Goal: Information Seeking & Learning: Check status

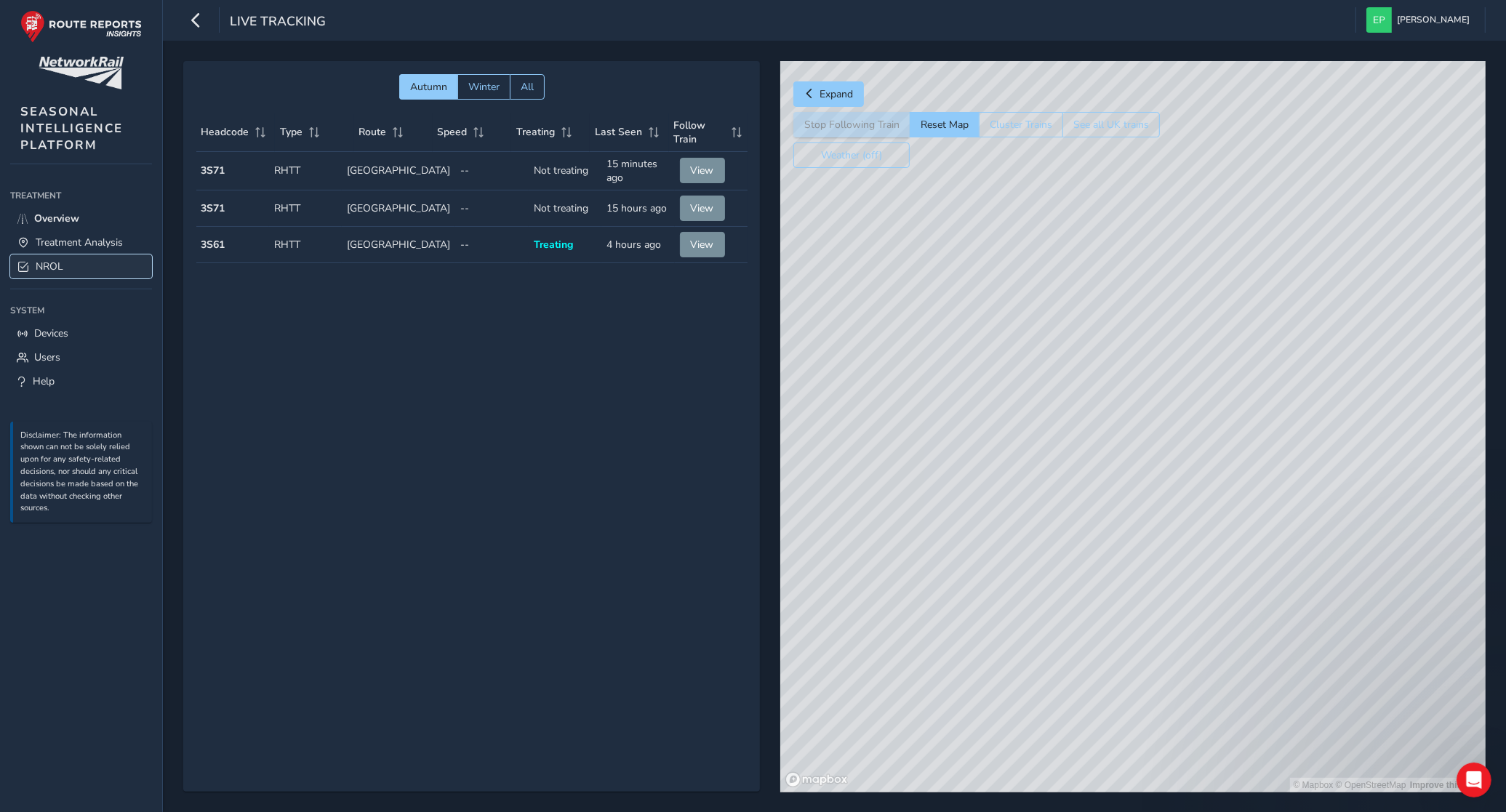
click at [82, 266] on link "NROL" at bounding box center [81, 266] width 142 height 24
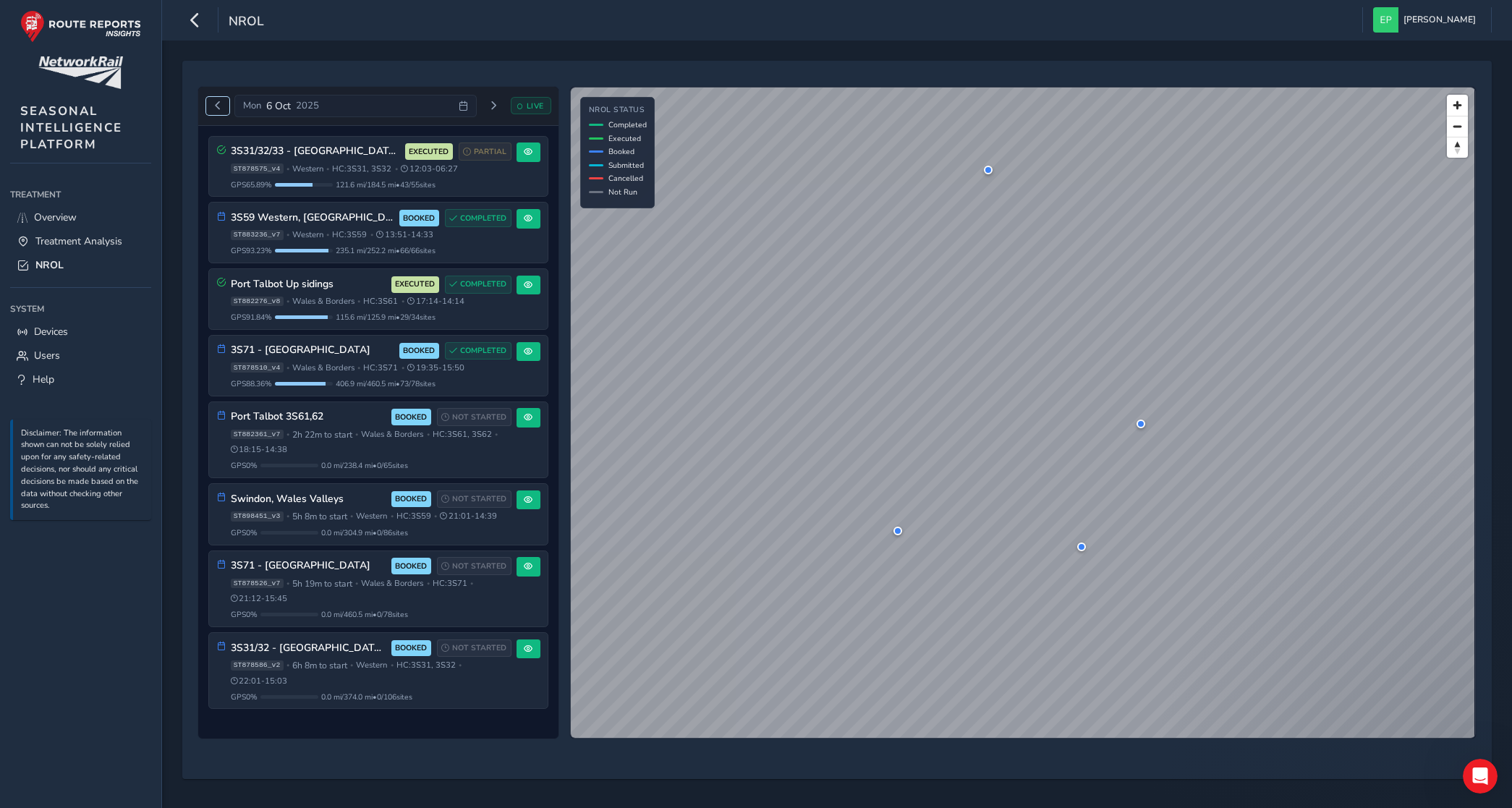
click at [229, 108] on button "Previous day" at bounding box center [218, 106] width 24 height 18
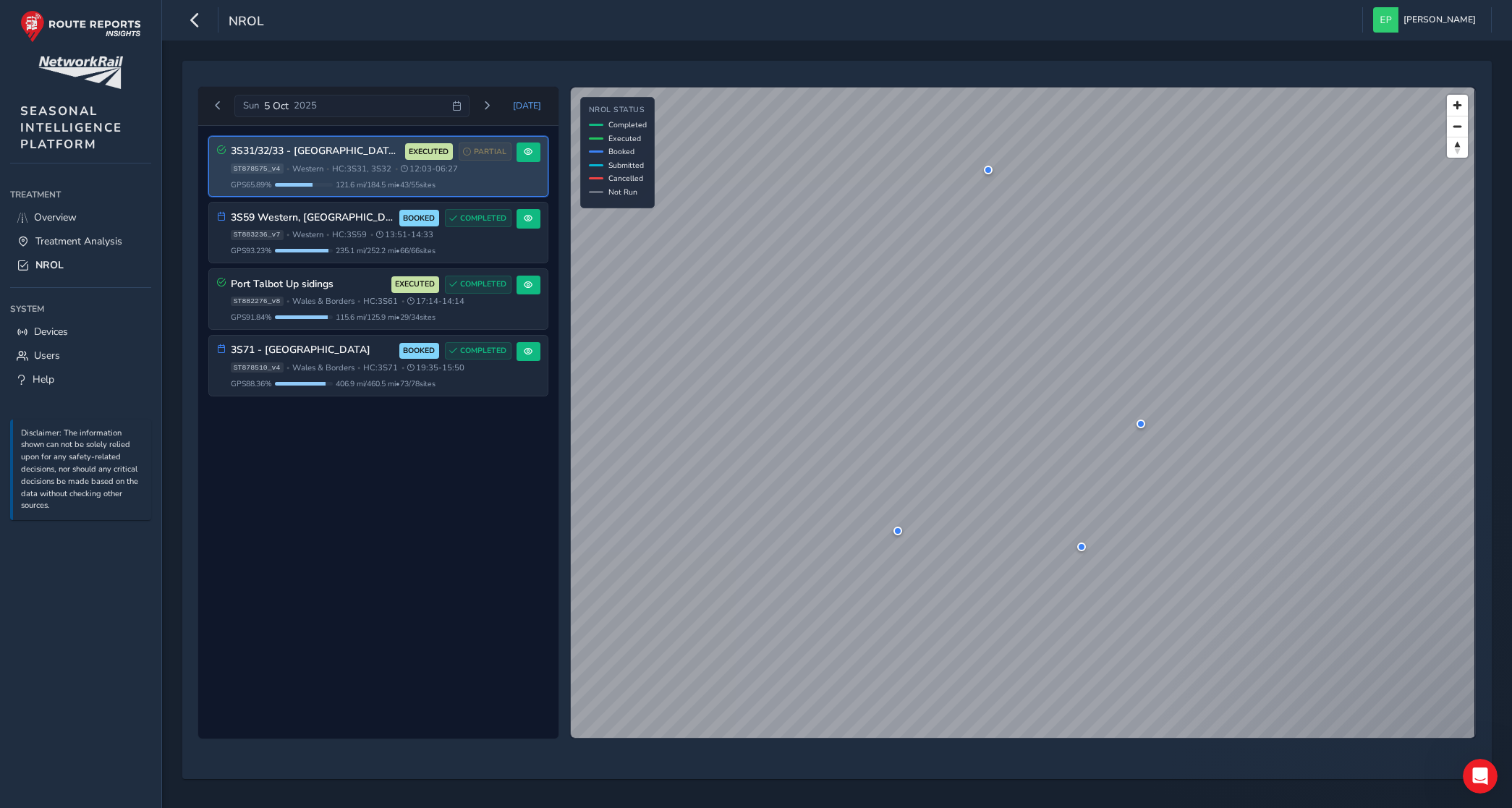
click at [369, 168] on span "HC: 3S31, 3S32" at bounding box center [361, 168] width 60 height 11
click at [536, 154] on button at bounding box center [528, 152] width 24 height 20
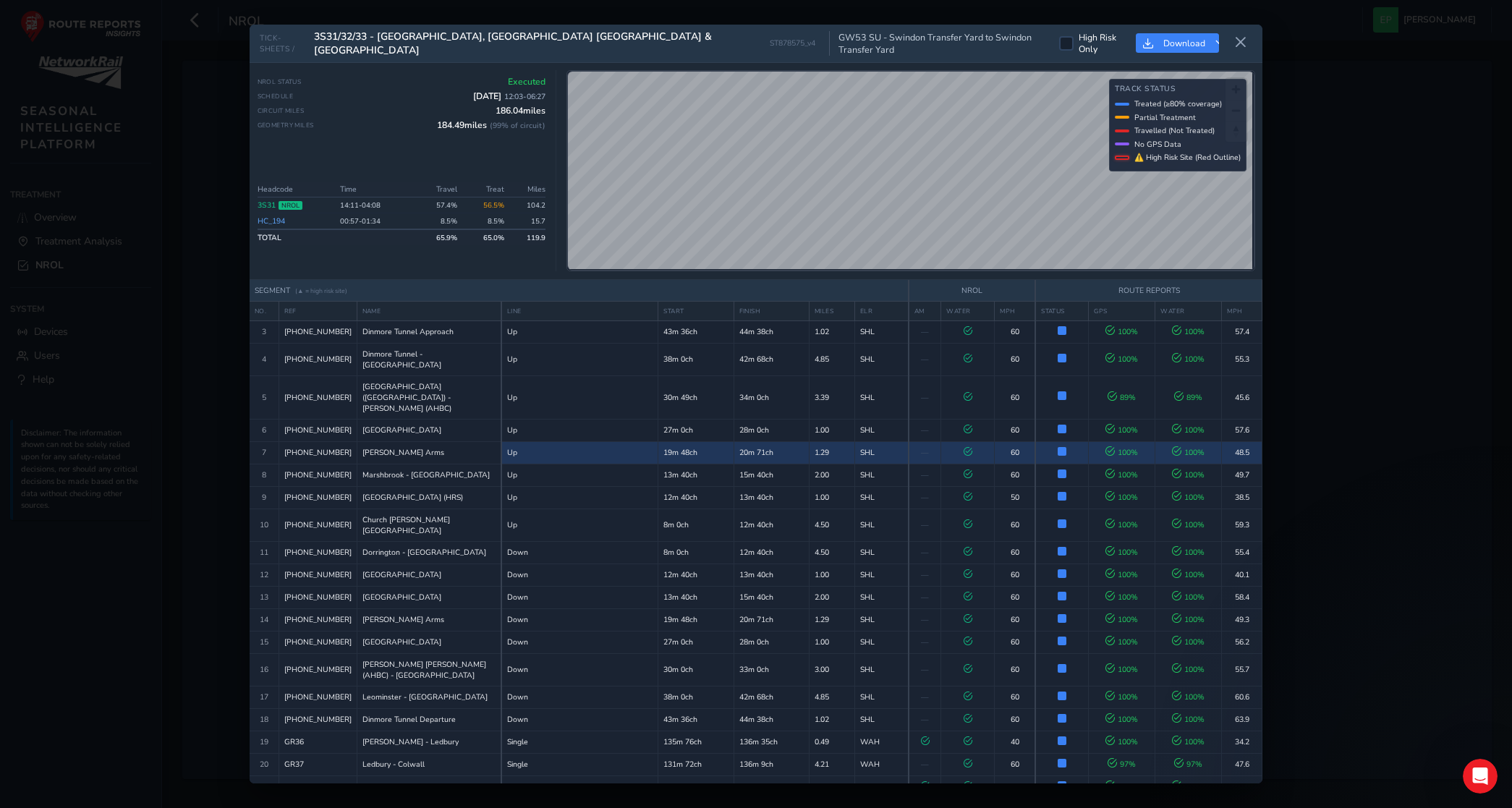
click at [536, 456] on td "Up" at bounding box center [580, 452] width 157 height 23
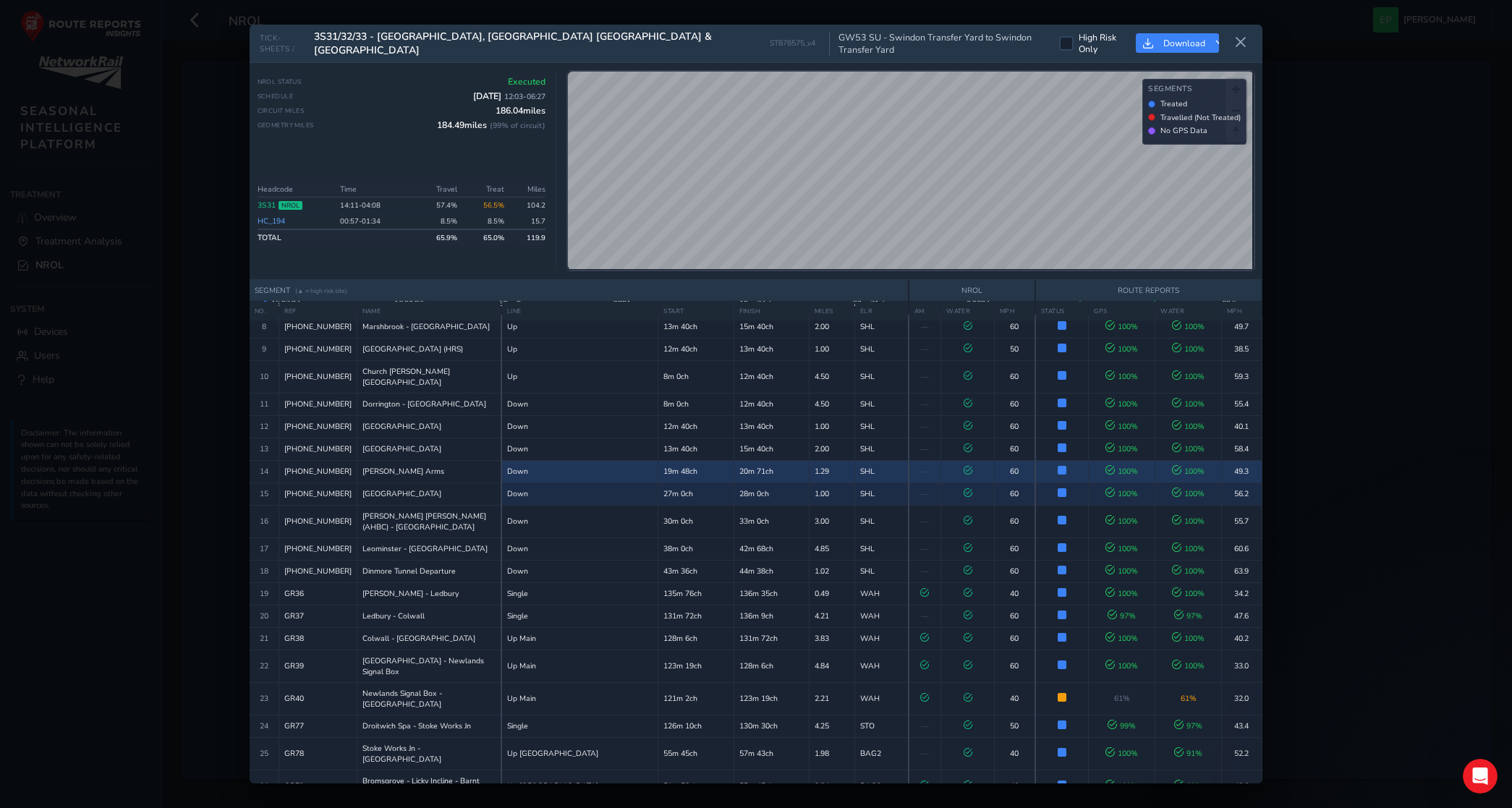
scroll to position [272, 0]
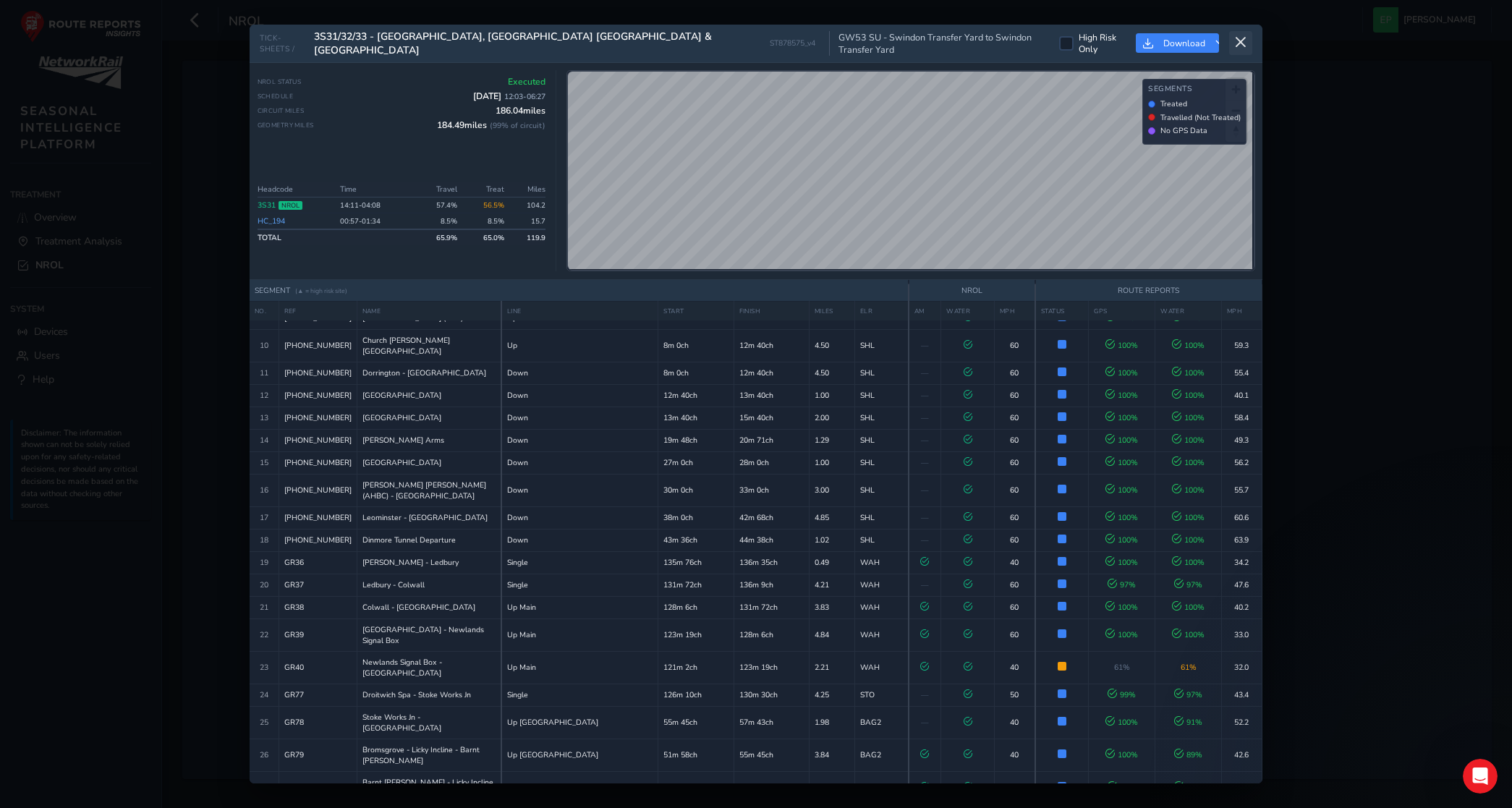
click at [1238, 44] on icon at bounding box center [1241, 43] width 13 height 13
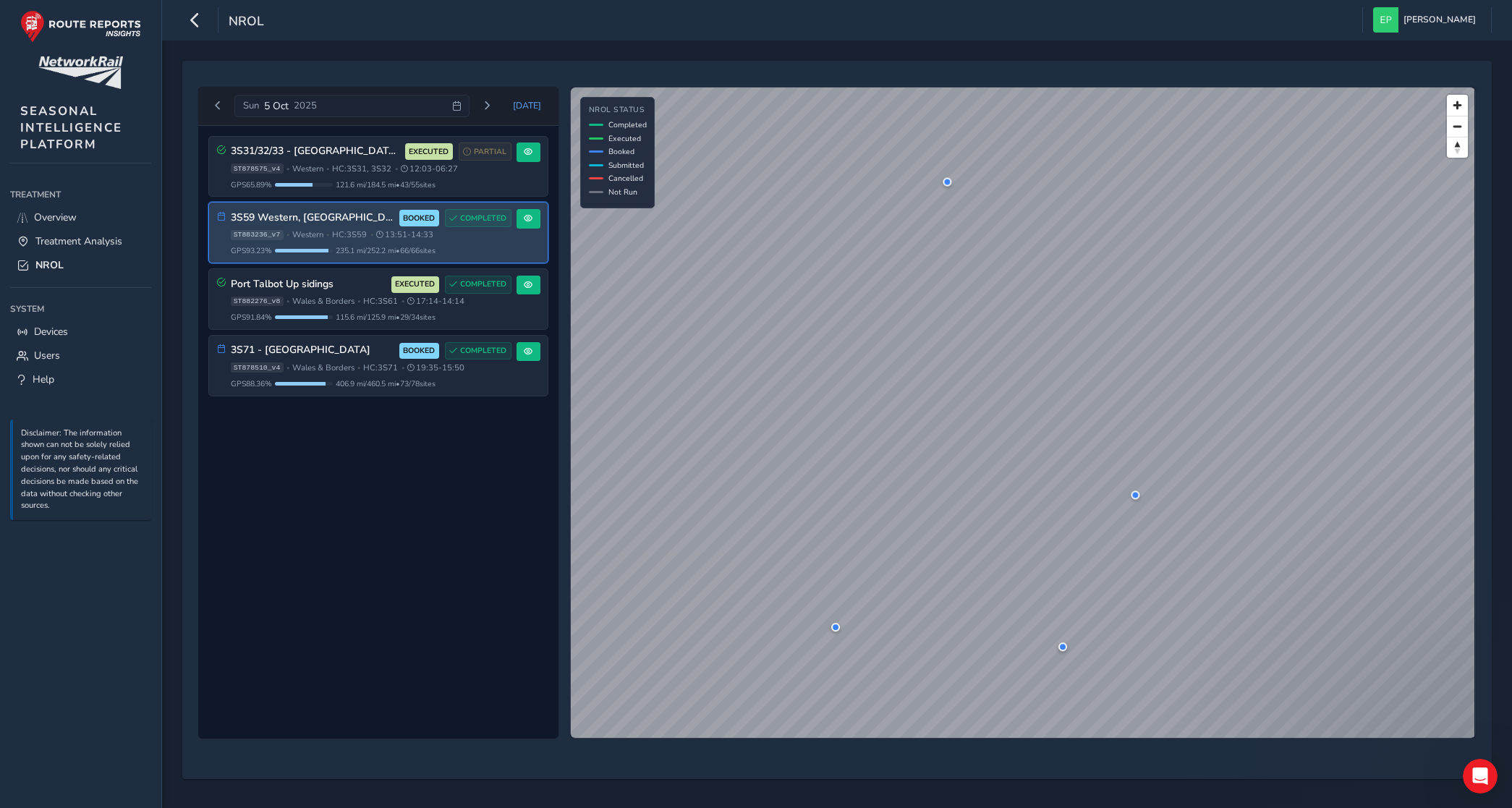
click at [359, 232] on span "HC: 3S59" at bounding box center [349, 234] width 35 height 11
click at [527, 223] on span at bounding box center [528, 219] width 9 height 9
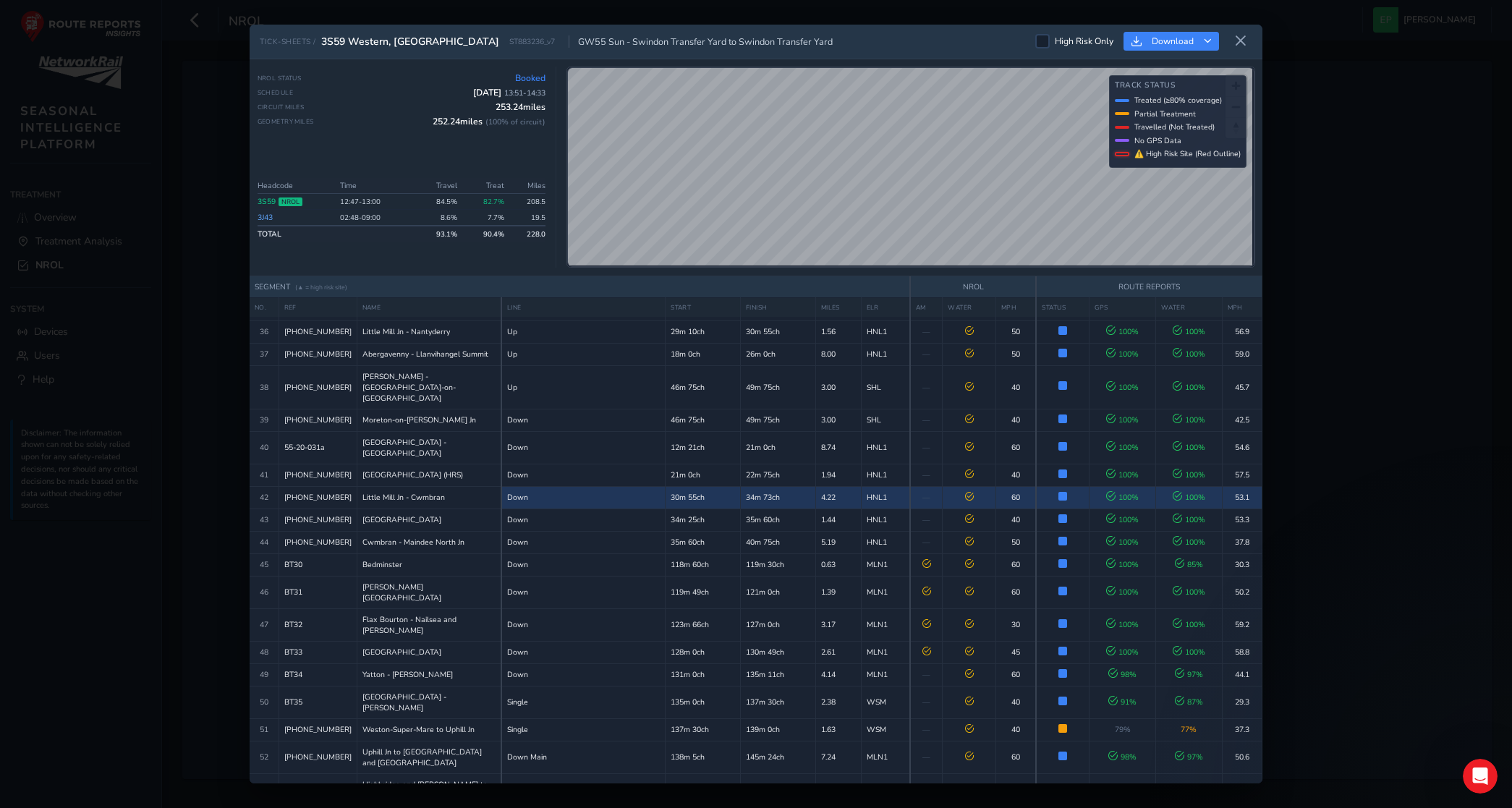
scroll to position [995, 0]
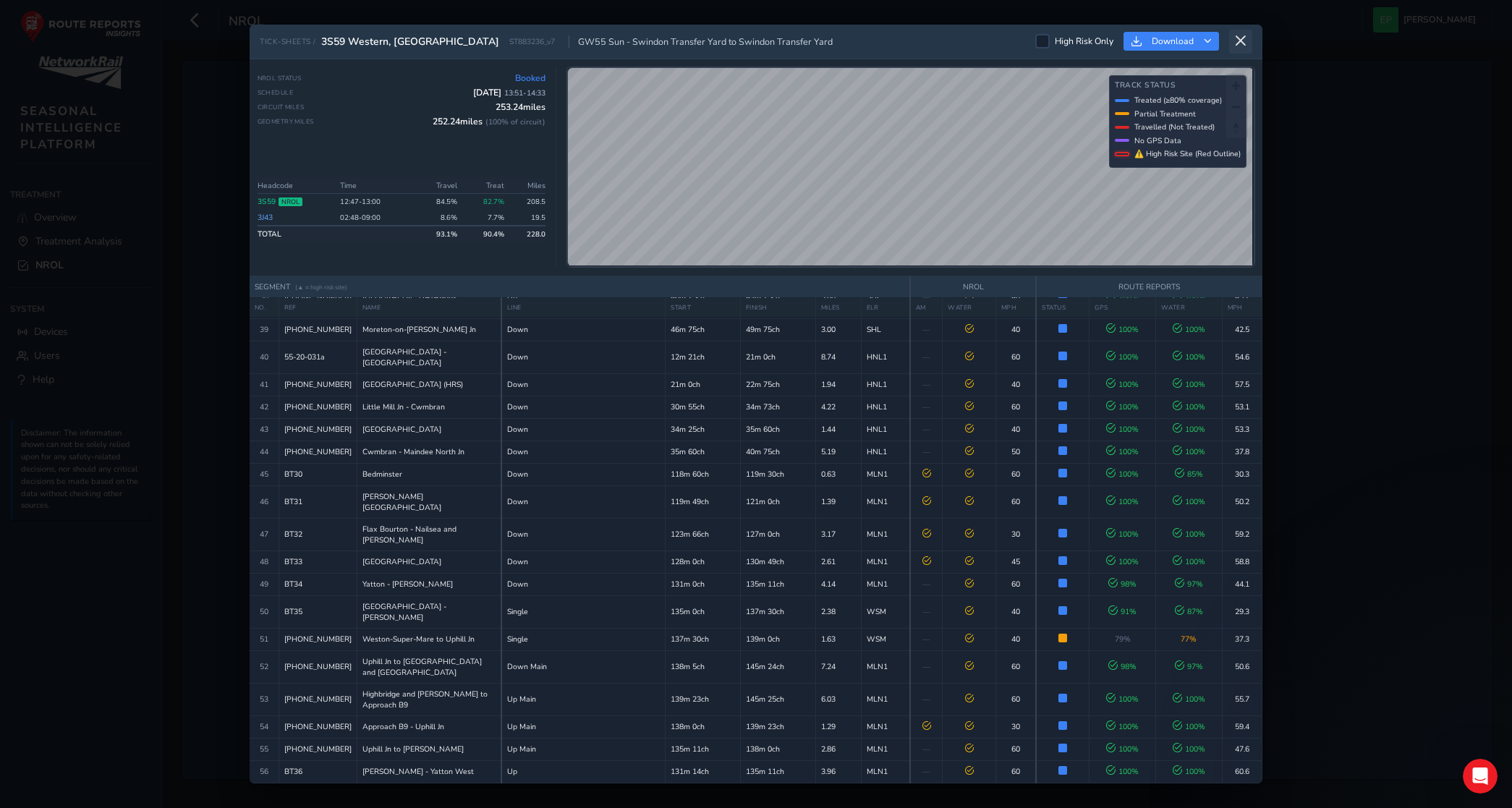
click at [1235, 38] on icon at bounding box center [1241, 41] width 13 height 13
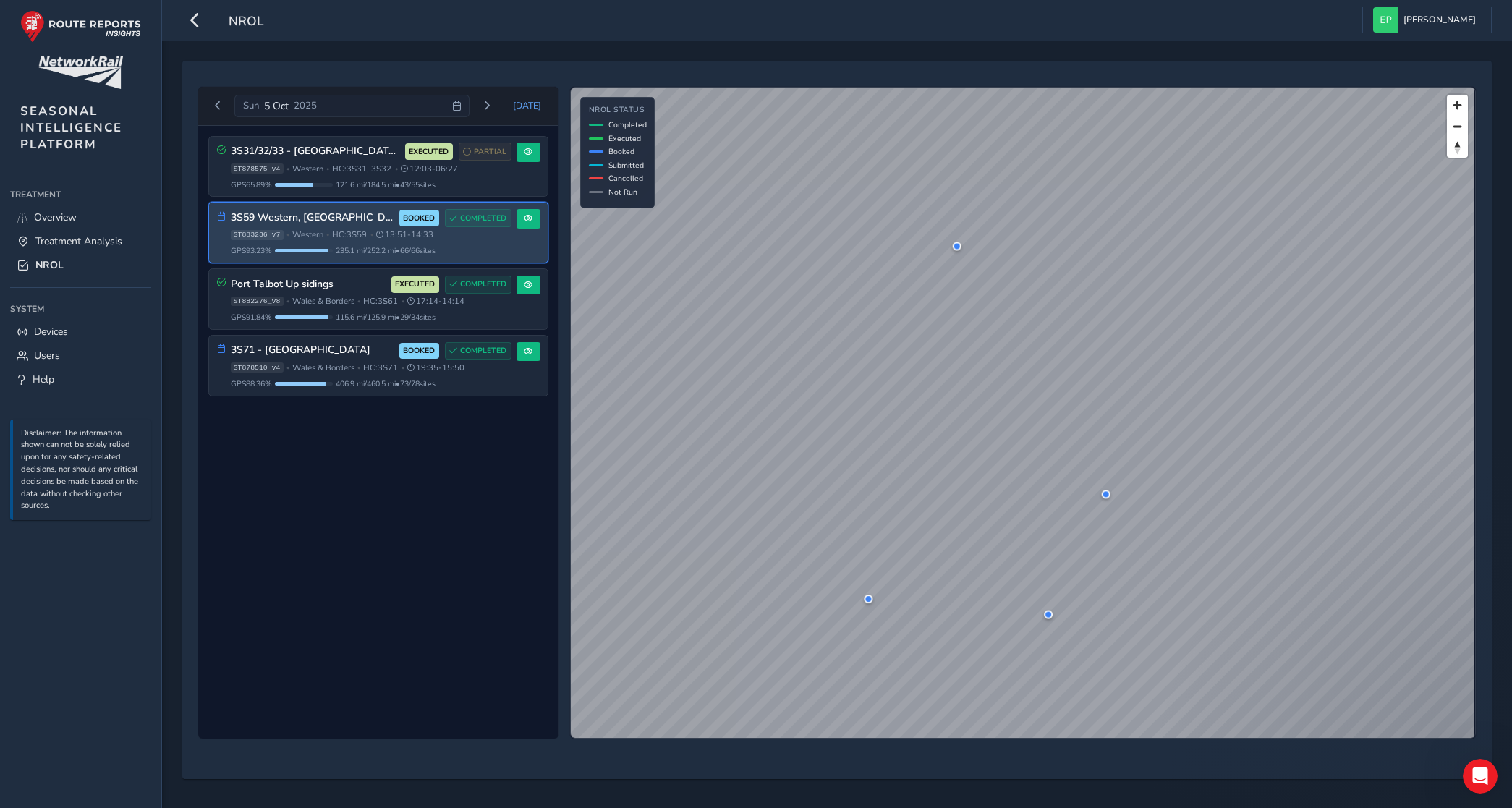
click at [493, 505] on div "3S31/32/33 - Cotswolds, Wales Borders & Oxfordshire EXECUTED PARTIAL ST878575_v…" at bounding box center [378, 432] width 360 height 613
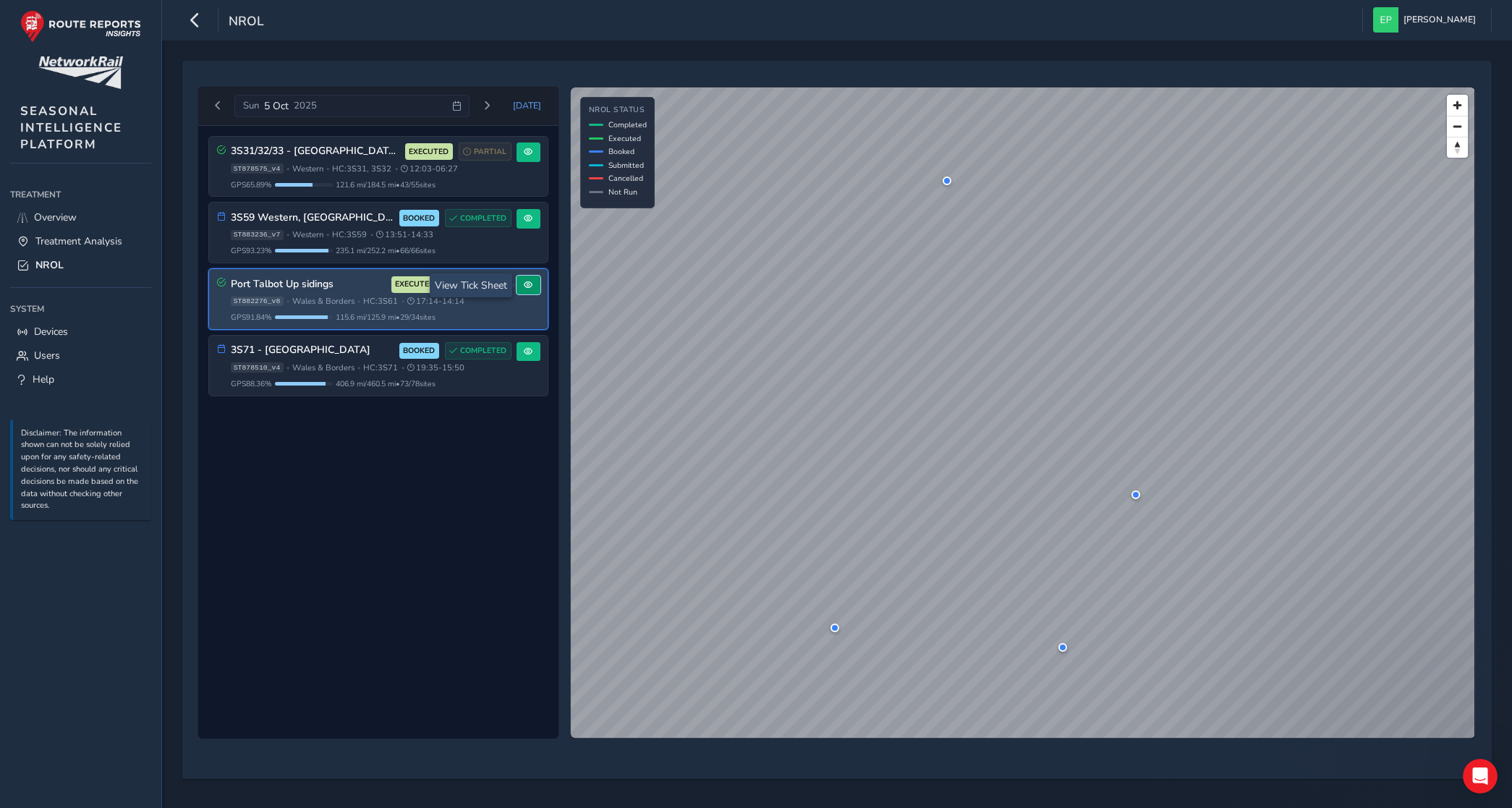
click at [531, 294] on button at bounding box center [528, 285] width 24 height 20
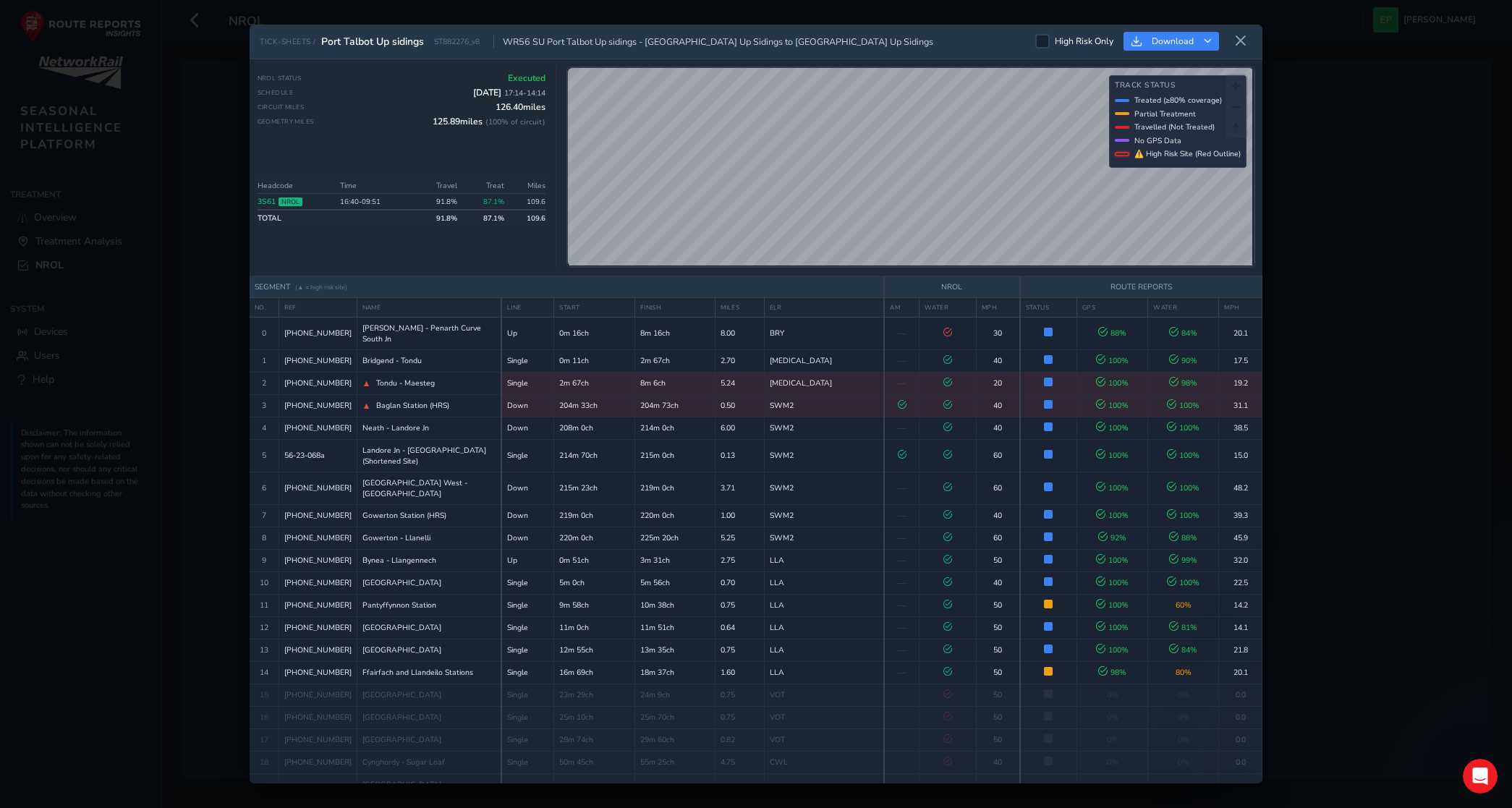
drag, startPoint x: 319, startPoint y: 308, endPoint x: 338, endPoint y: 272, distance: 40.7
click at [319, 308] on th "REF" at bounding box center [318, 307] width 78 height 20
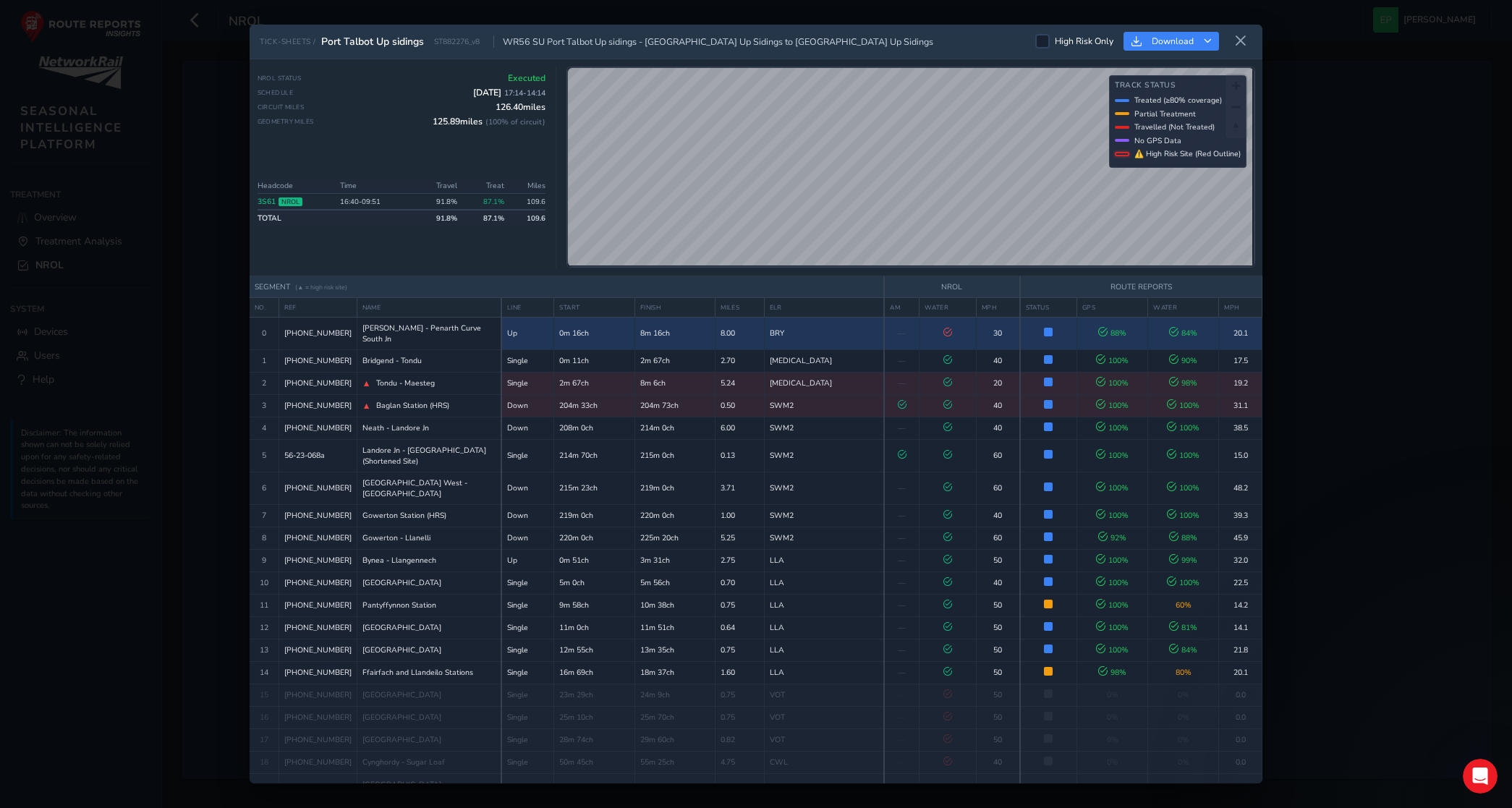
click at [724, 332] on td "8.00" at bounding box center [740, 333] width 49 height 33
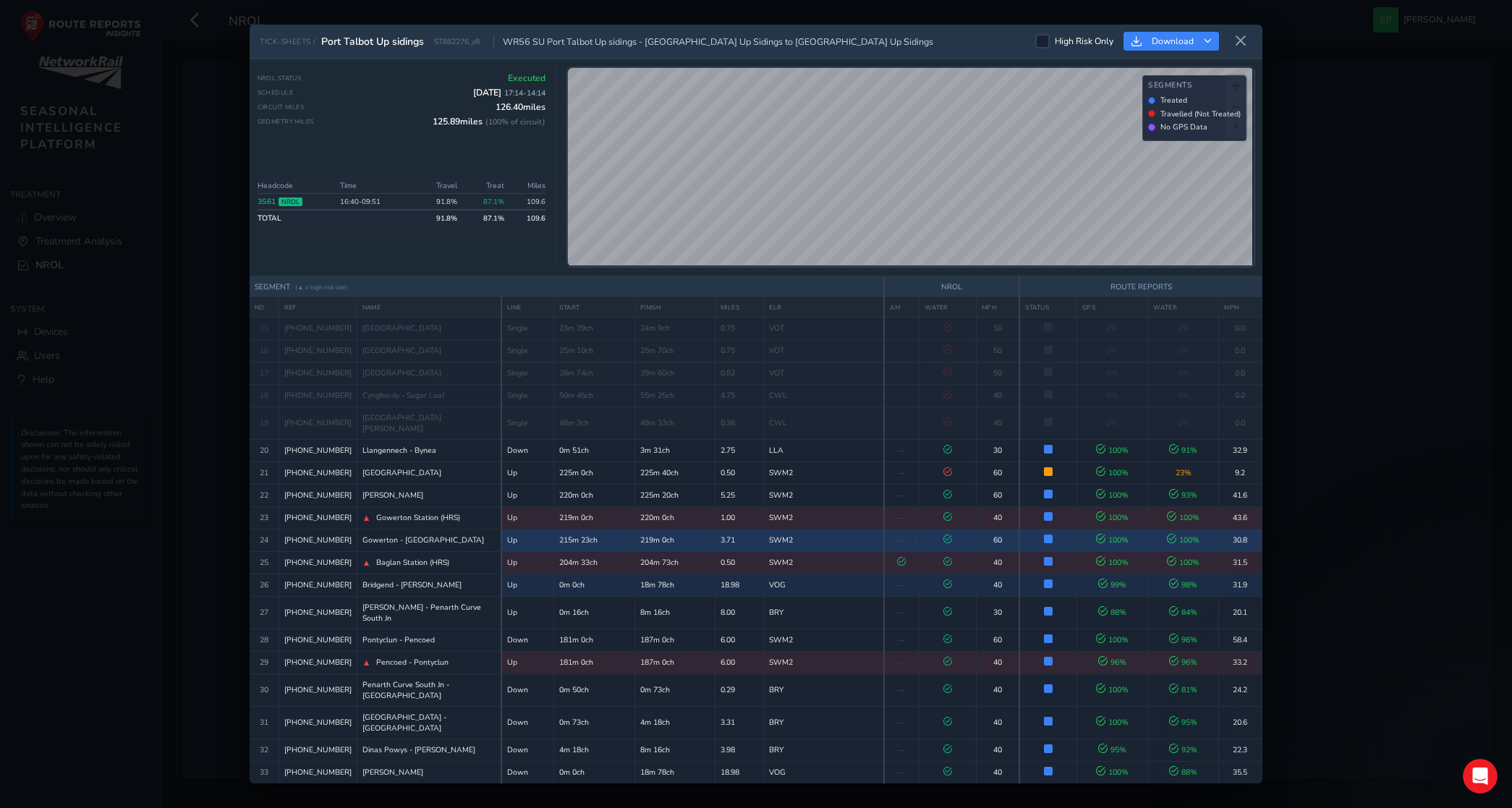
scroll to position [873, 0]
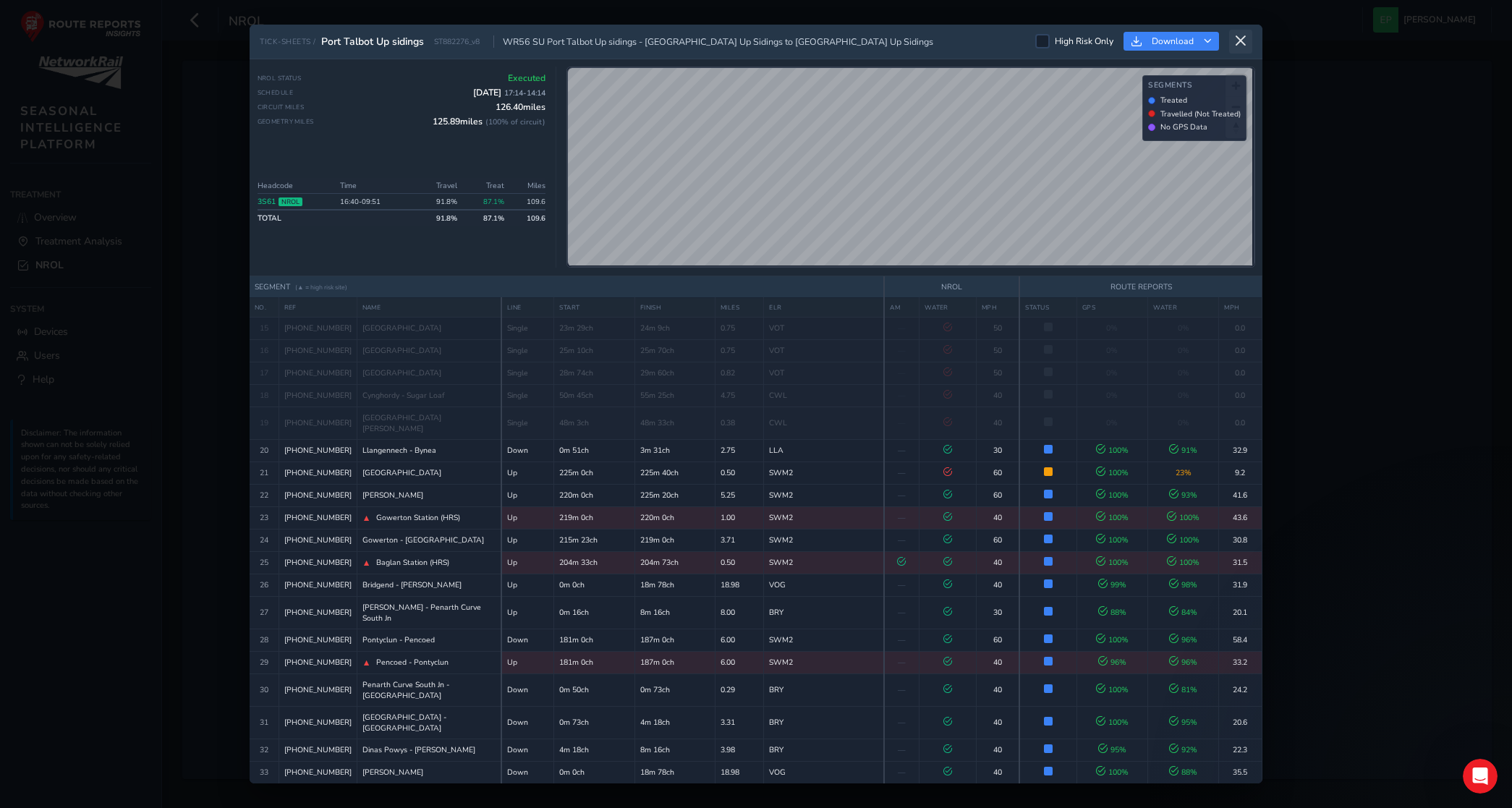
click at [1238, 35] on icon at bounding box center [1241, 41] width 13 height 13
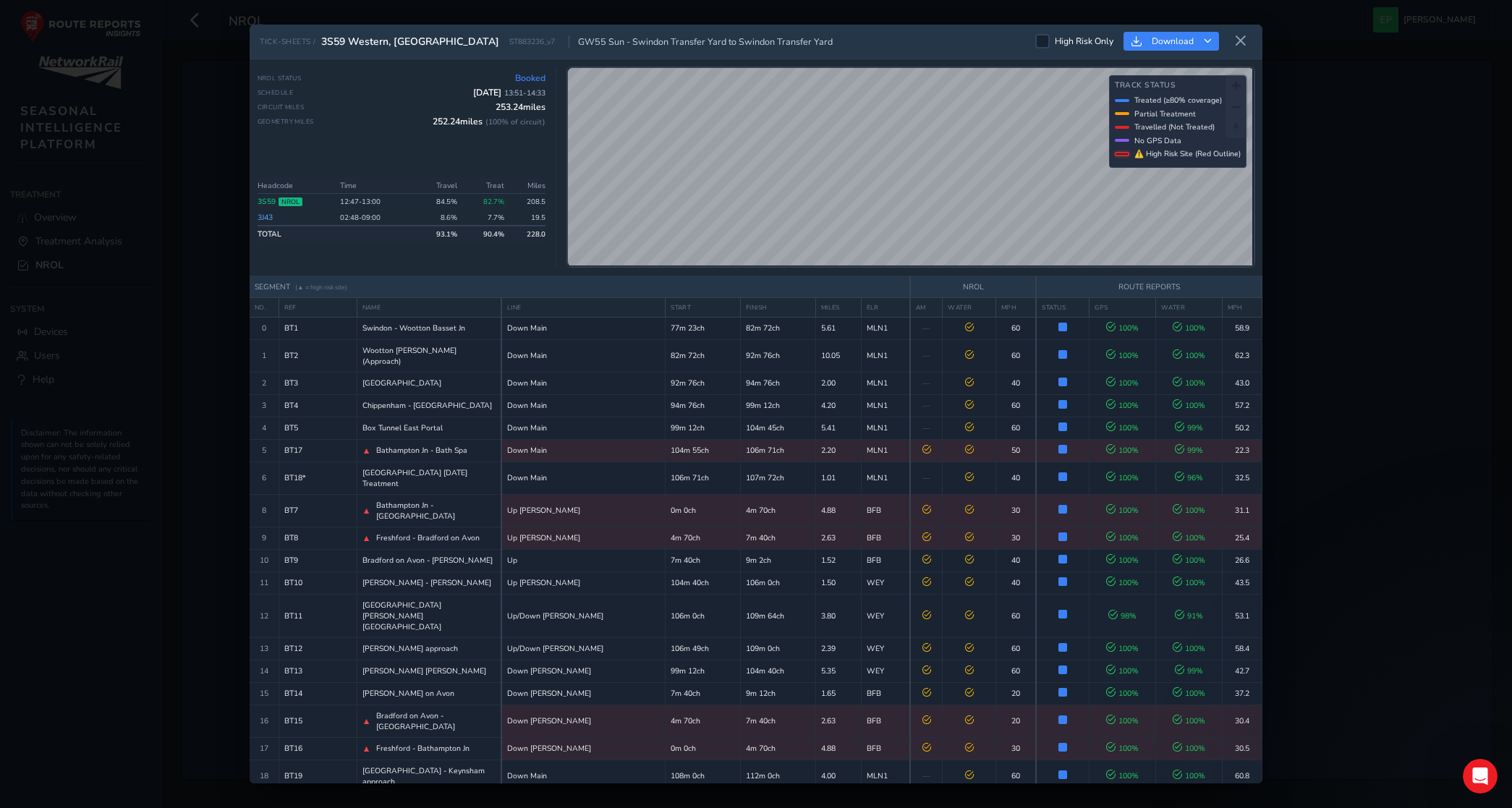
click at [1227, 30] on div "High Risk Only Download" at bounding box center [1143, 41] width 217 height 24
click at [1237, 37] on icon at bounding box center [1241, 41] width 13 height 13
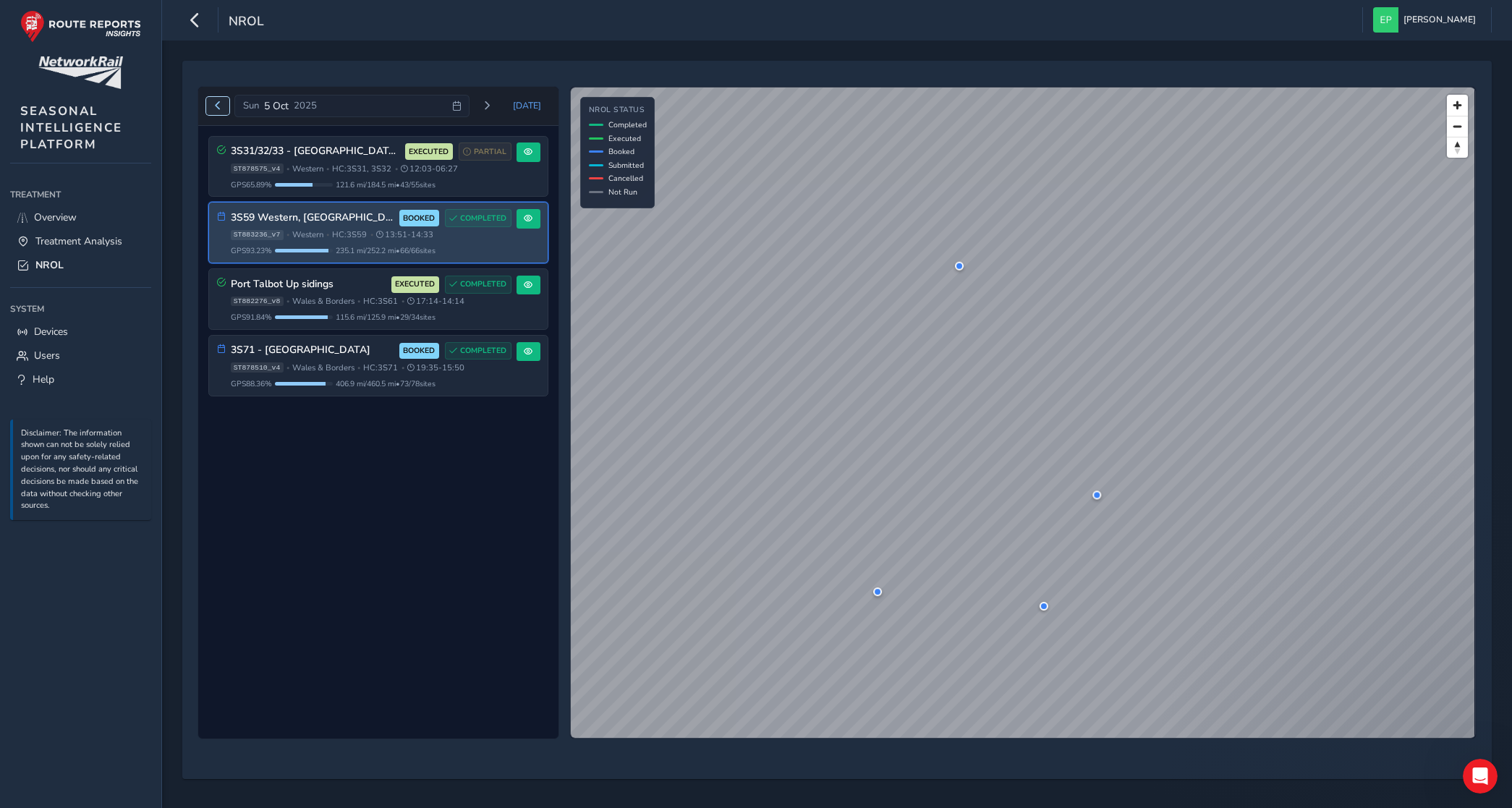
click at [214, 109] on span "Previous day" at bounding box center [218, 106] width 9 height 9
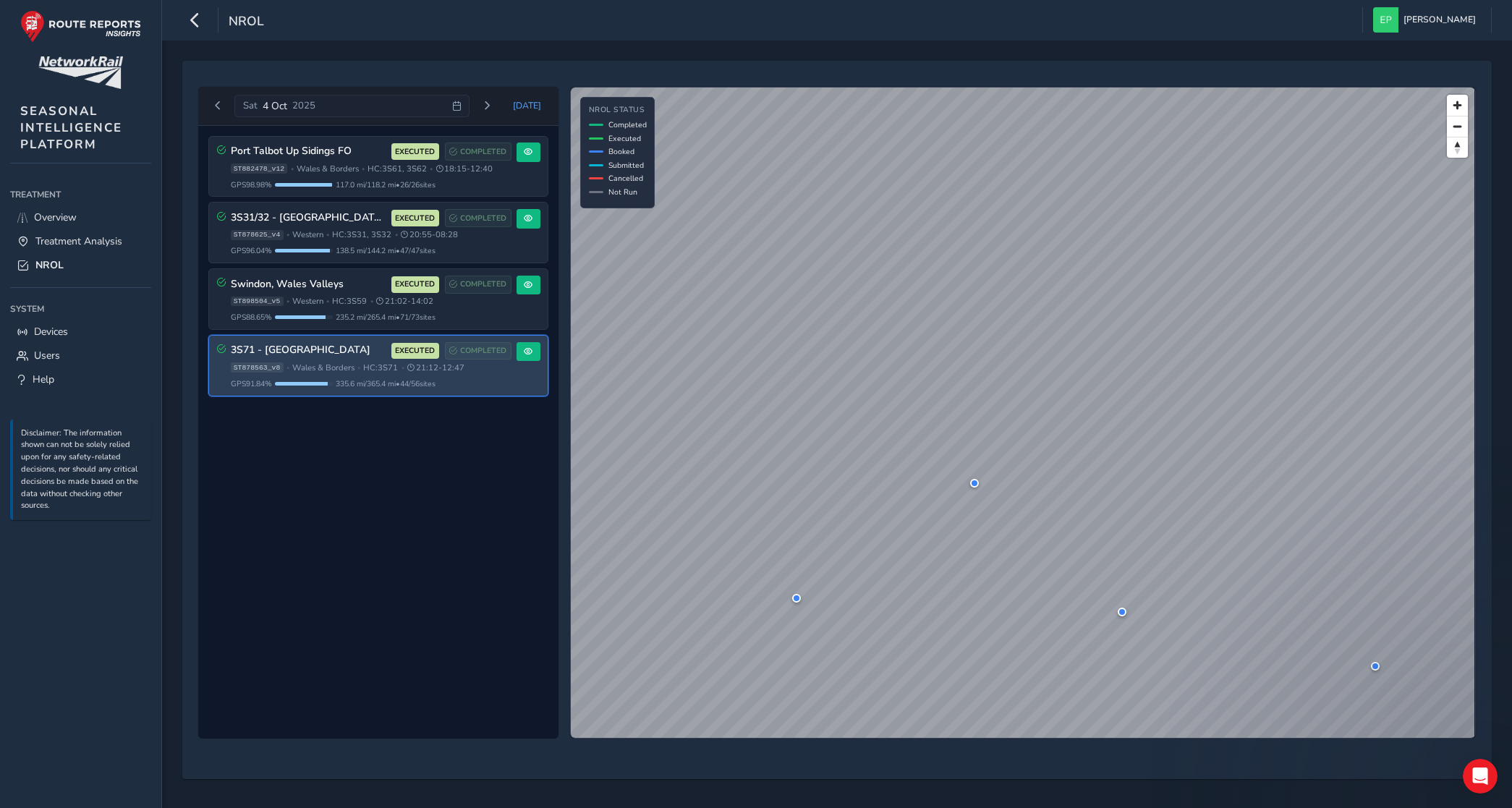
click at [505, 377] on div "3S71 - North & Mid Wales EXECUTED COMPLETED ST878563_v8 • Wales & Borders • HC:…" at bounding box center [371, 365] width 281 height 47
click at [524, 351] on span at bounding box center [528, 351] width 9 height 9
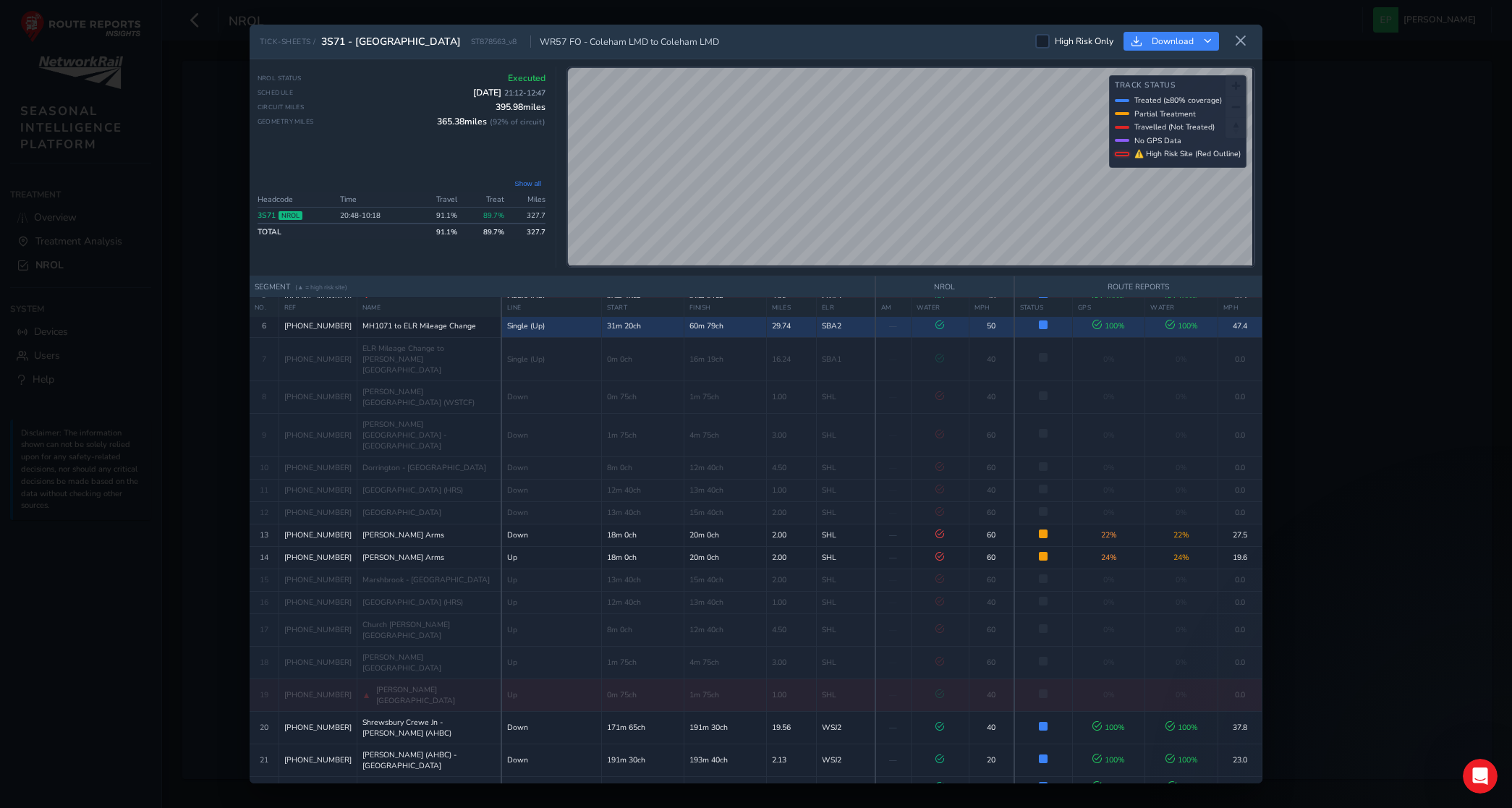
scroll to position [181, 0]
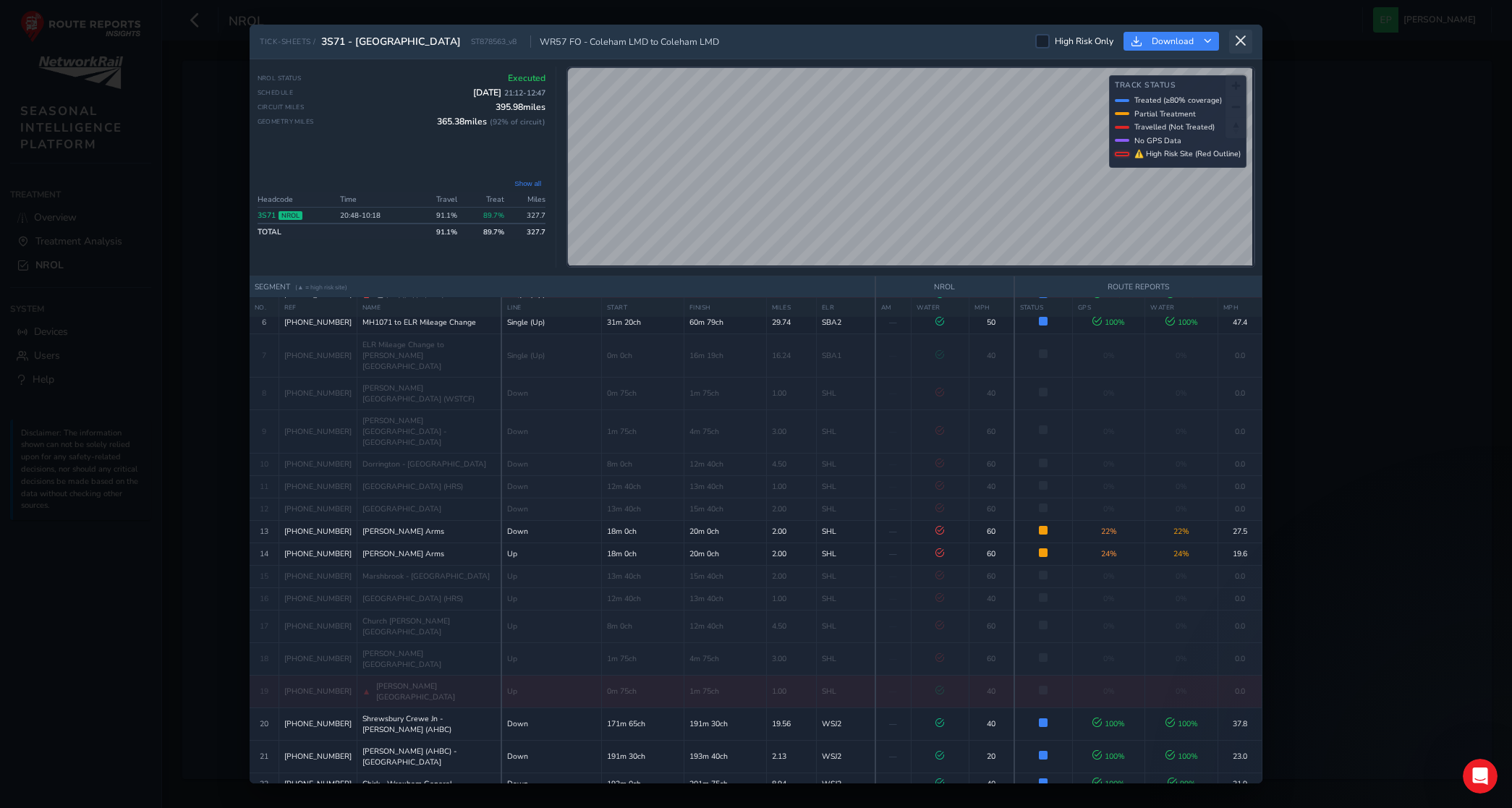
click at [1241, 40] on icon at bounding box center [1241, 41] width 13 height 13
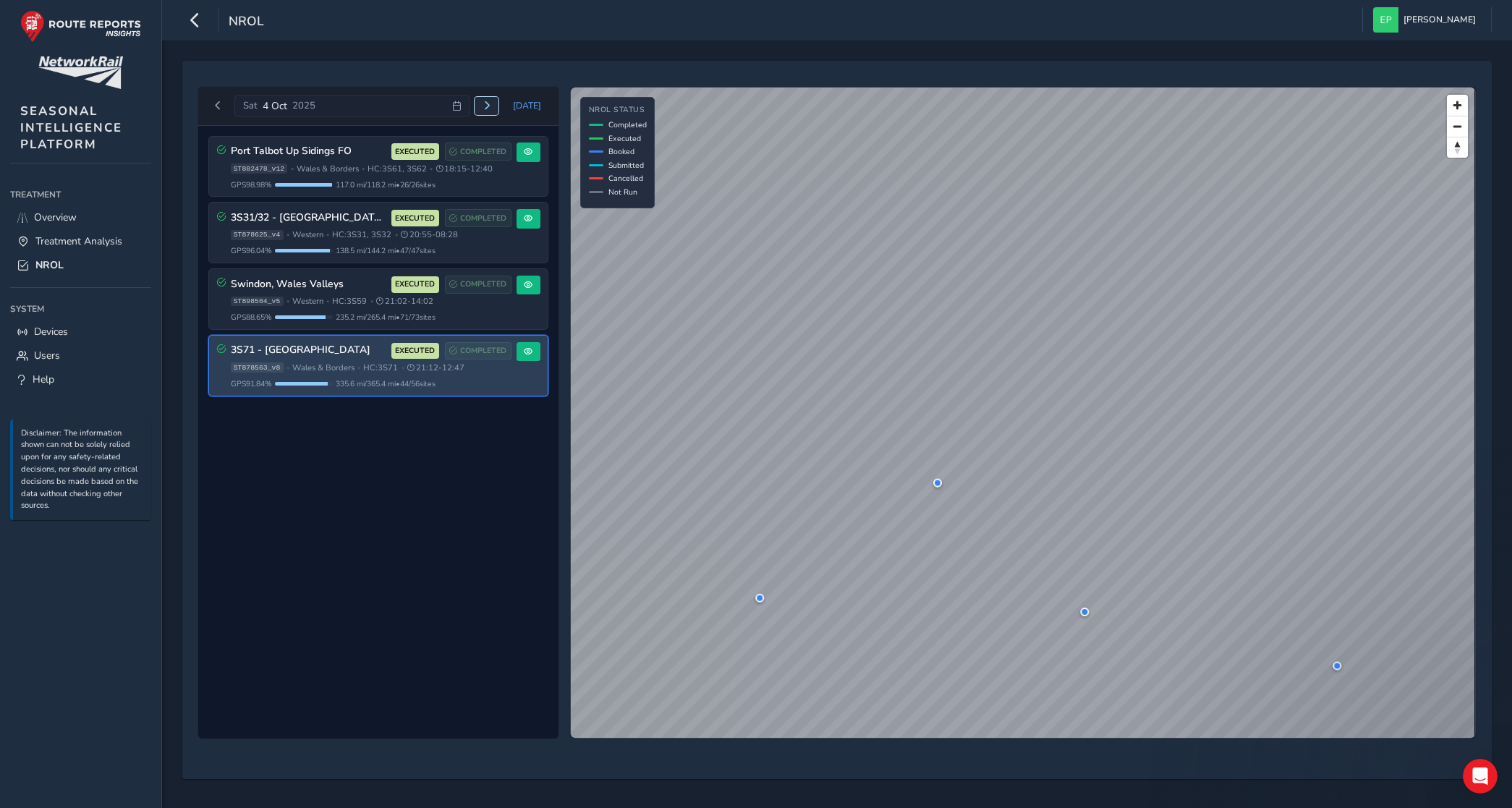
click at [498, 108] on button "Next day" at bounding box center [486, 106] width 24 height 18
click at [536, 355] on button at bounding box center [528, 351] width 24 height 20
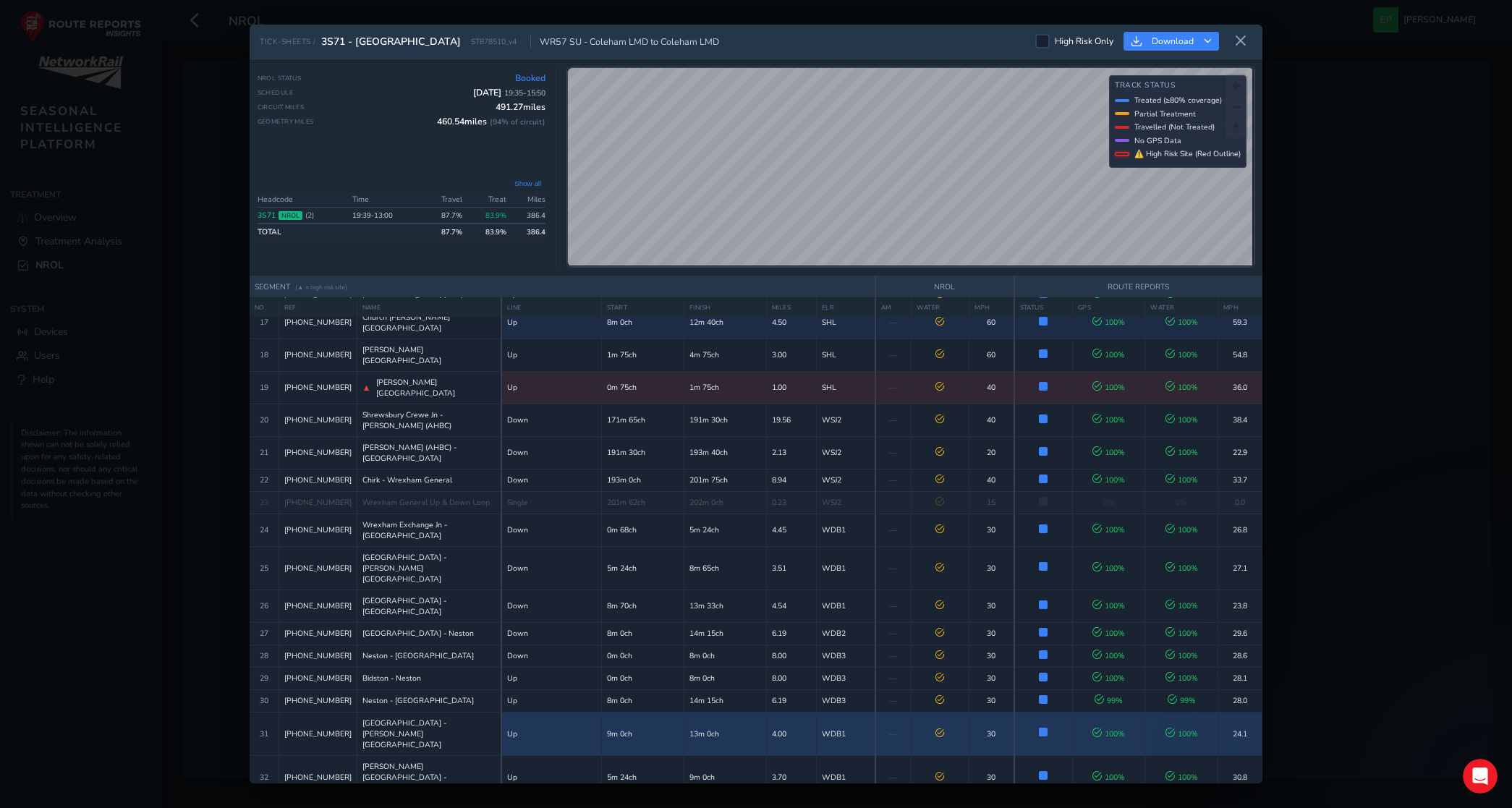
scroll to position [316, 0]
